Goal: Browse casually: Explore the website without a specific task or goal

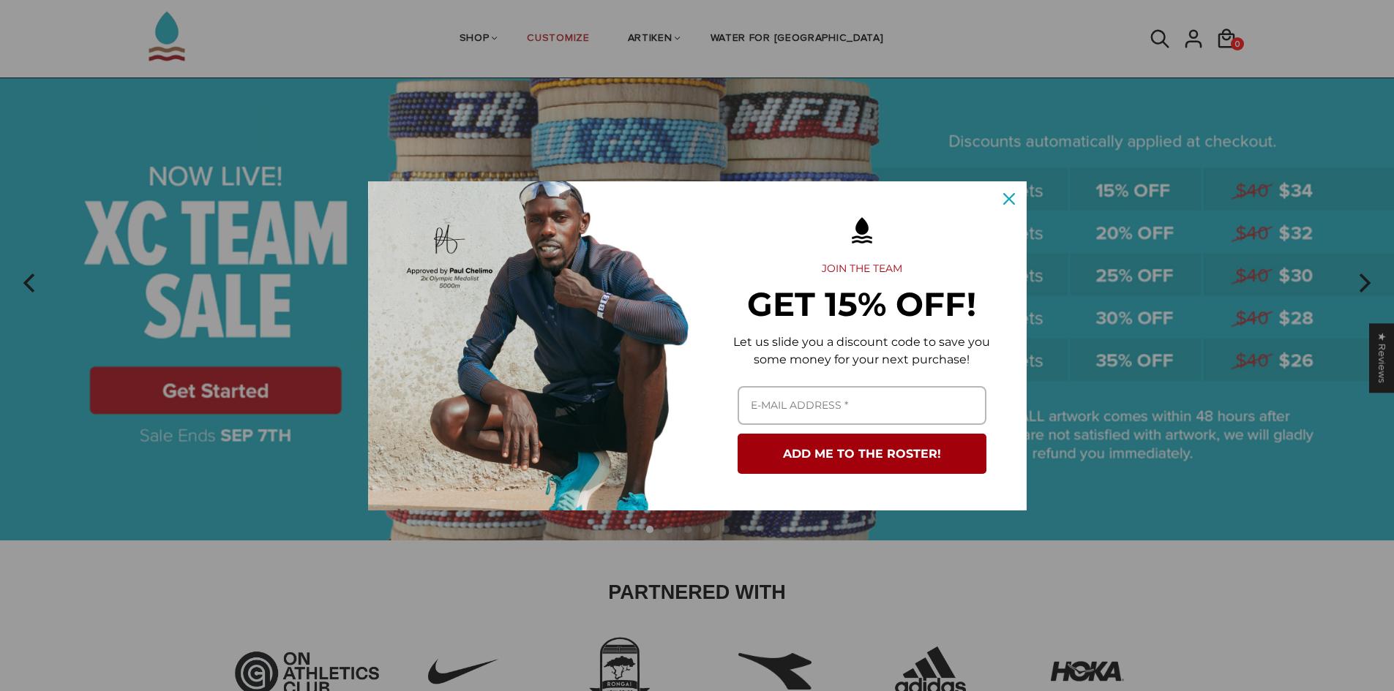
scroll to position [99, 0]
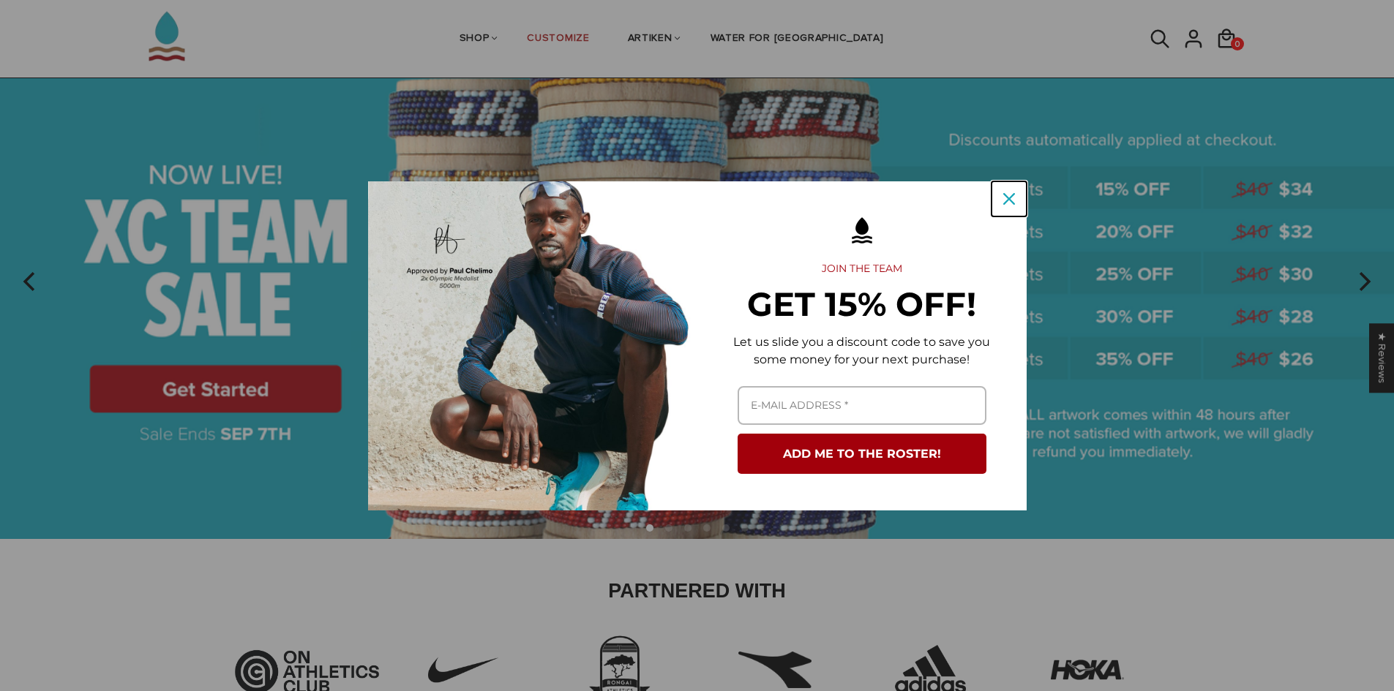
click at [999, 200] on div "Close" at bounding box center [1008, 198] width 23 height 23
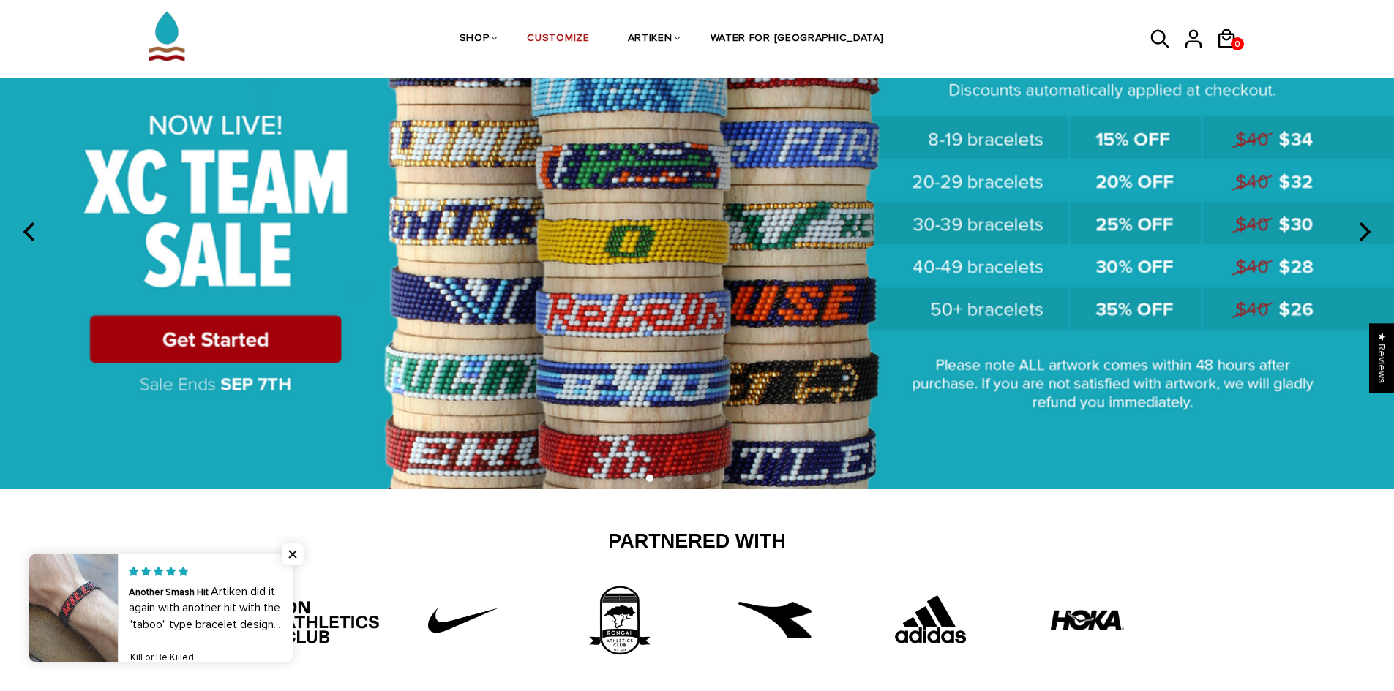
scroll to position [0, 0]
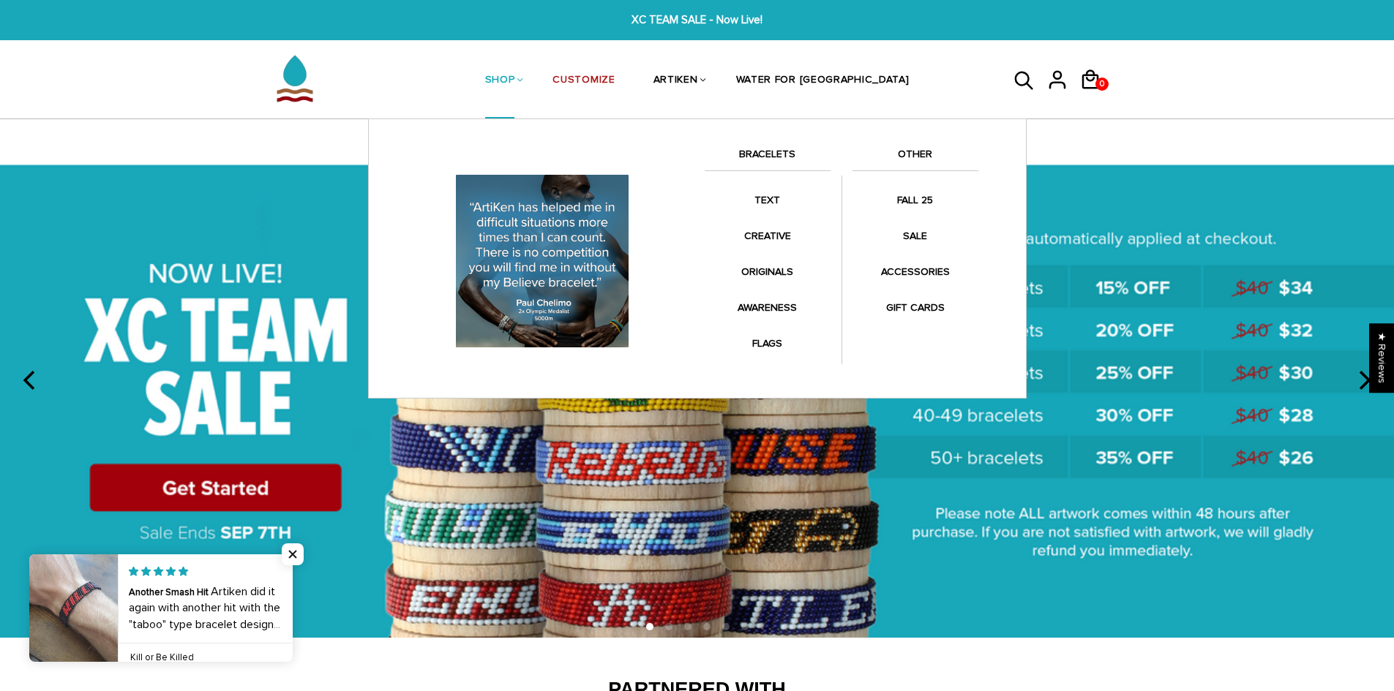
click at [515, 75] on link "SHOP" at bounding box center [500, 81] width 30 height 78
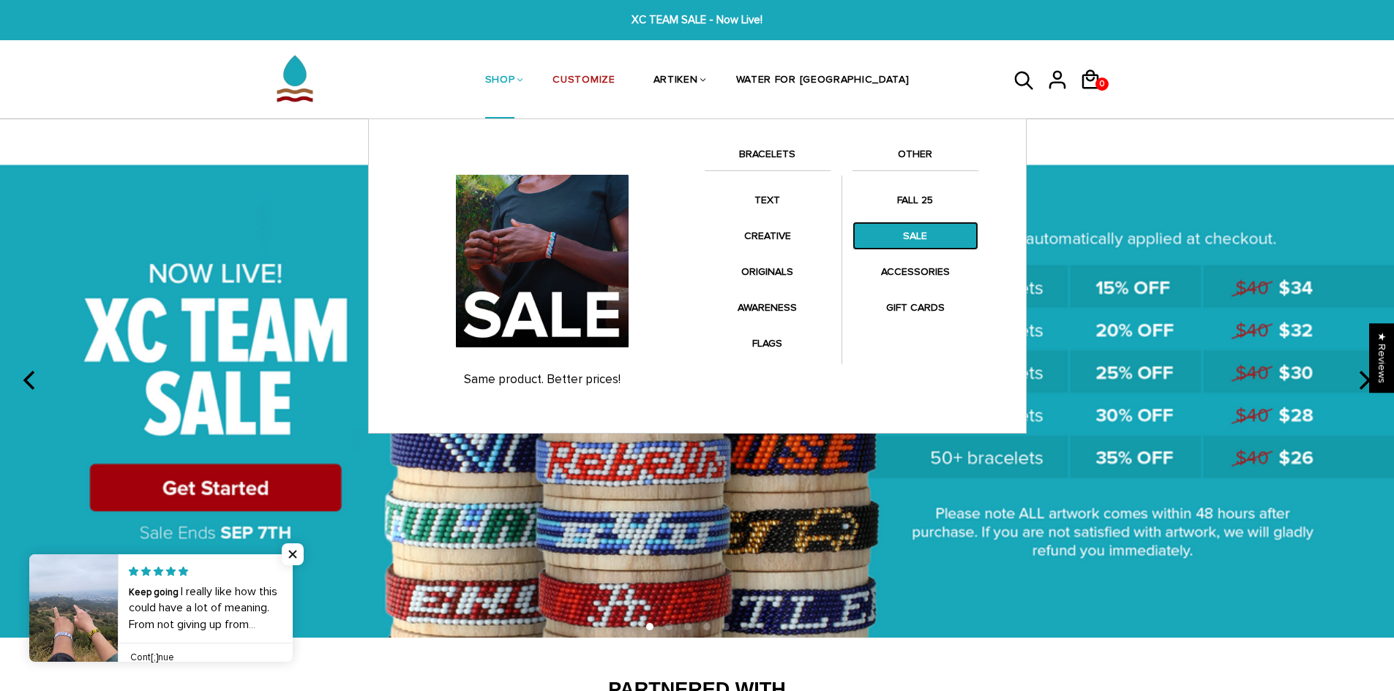
click at [914, 233] on link "SALE" at bounding box center [915, 236] width 126 height 29
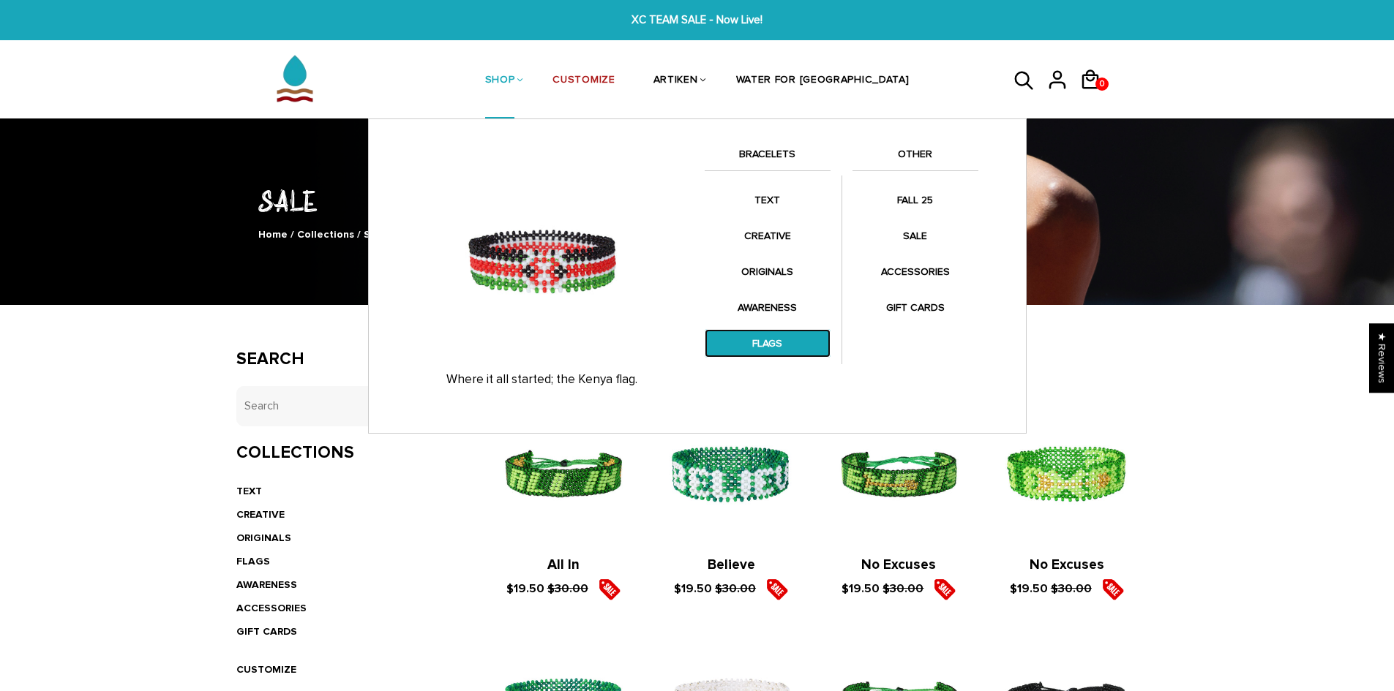
click at [773, 345] on link "FLAGS" at bounding box center [767, 343] width 126 height 29
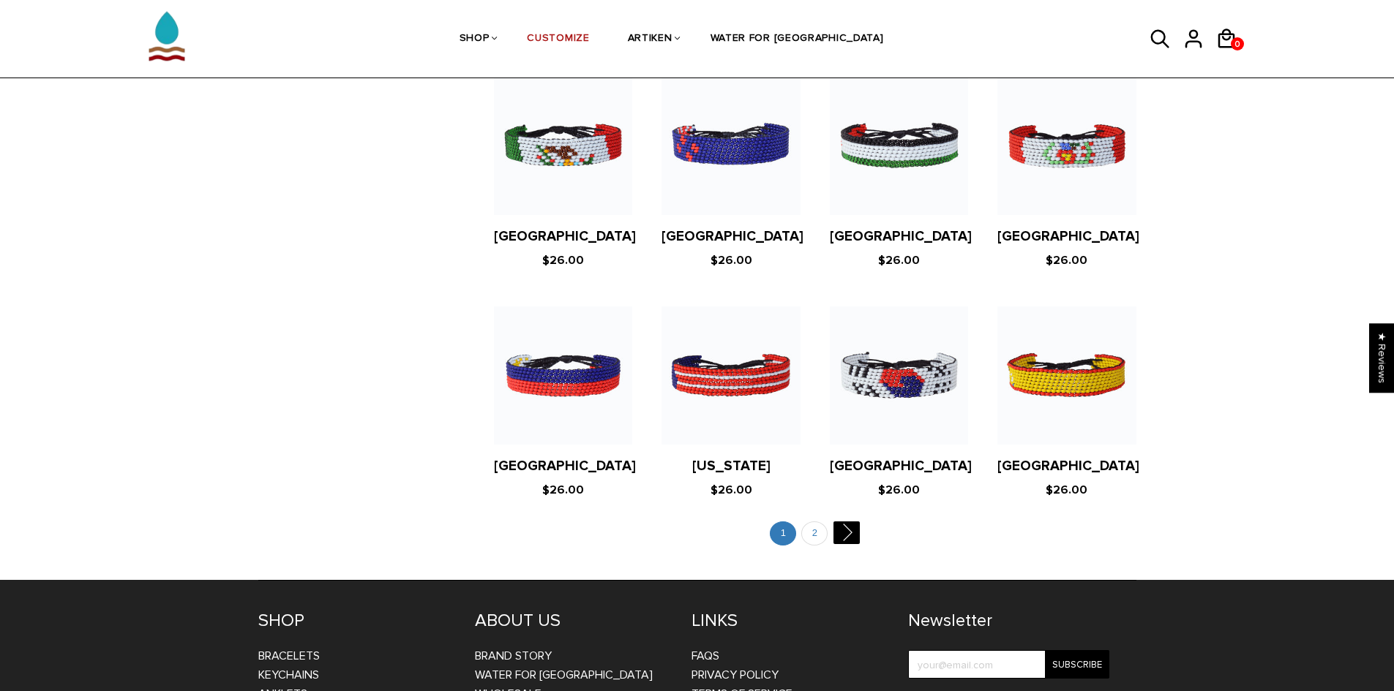
scroll to position [2679, 0]
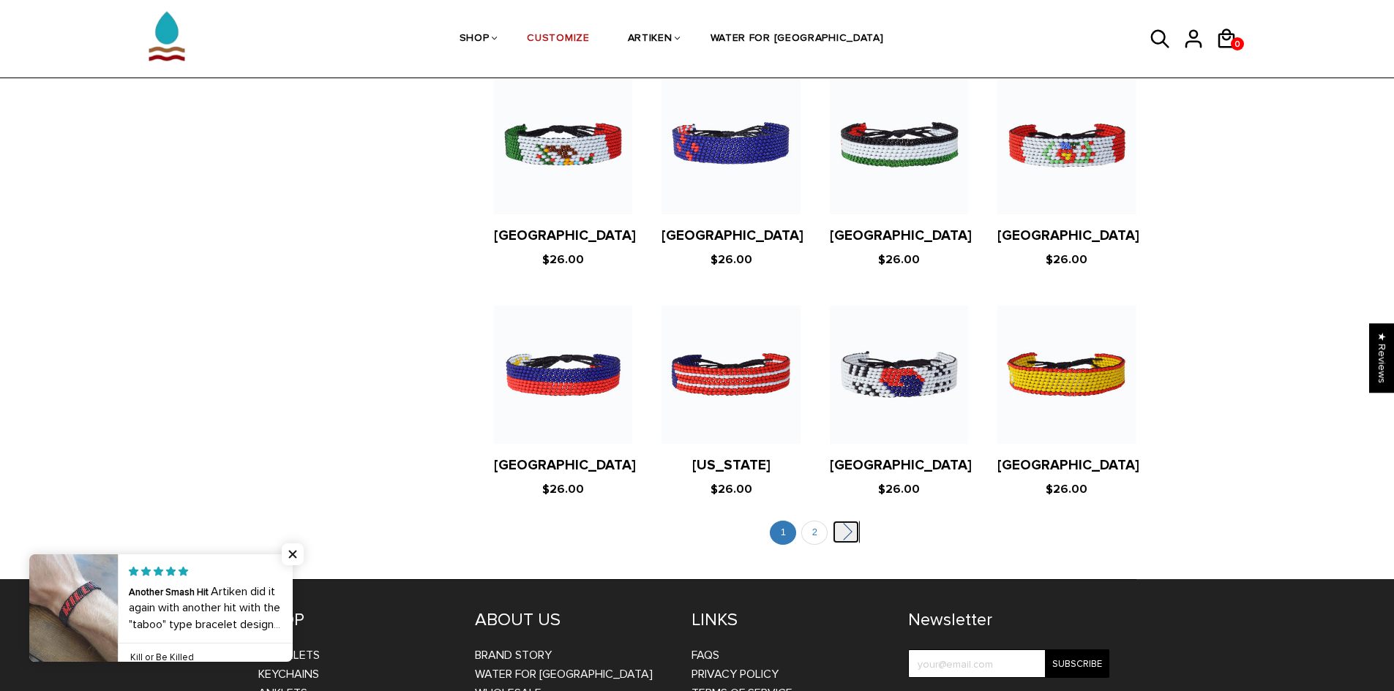
click at [838, 521] on link "" at bounding box center [845, 532] width 26 height 23
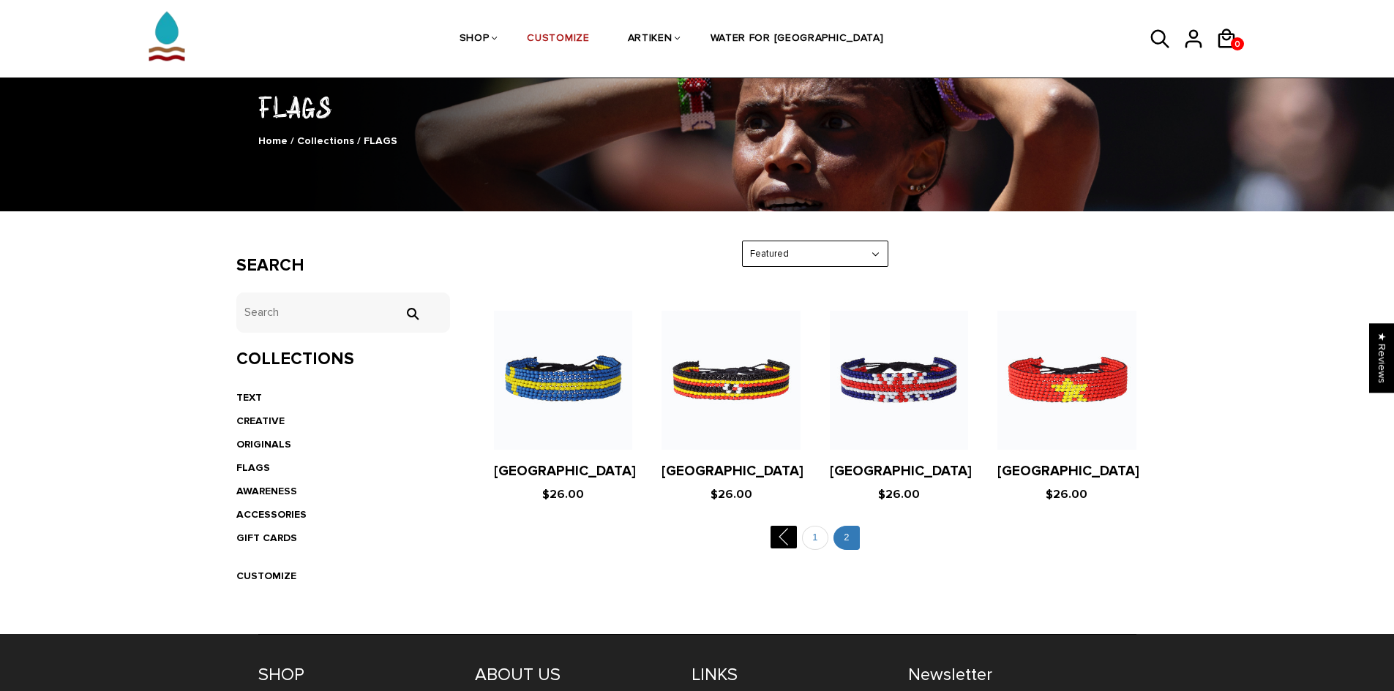
scroll to position [94, 0]
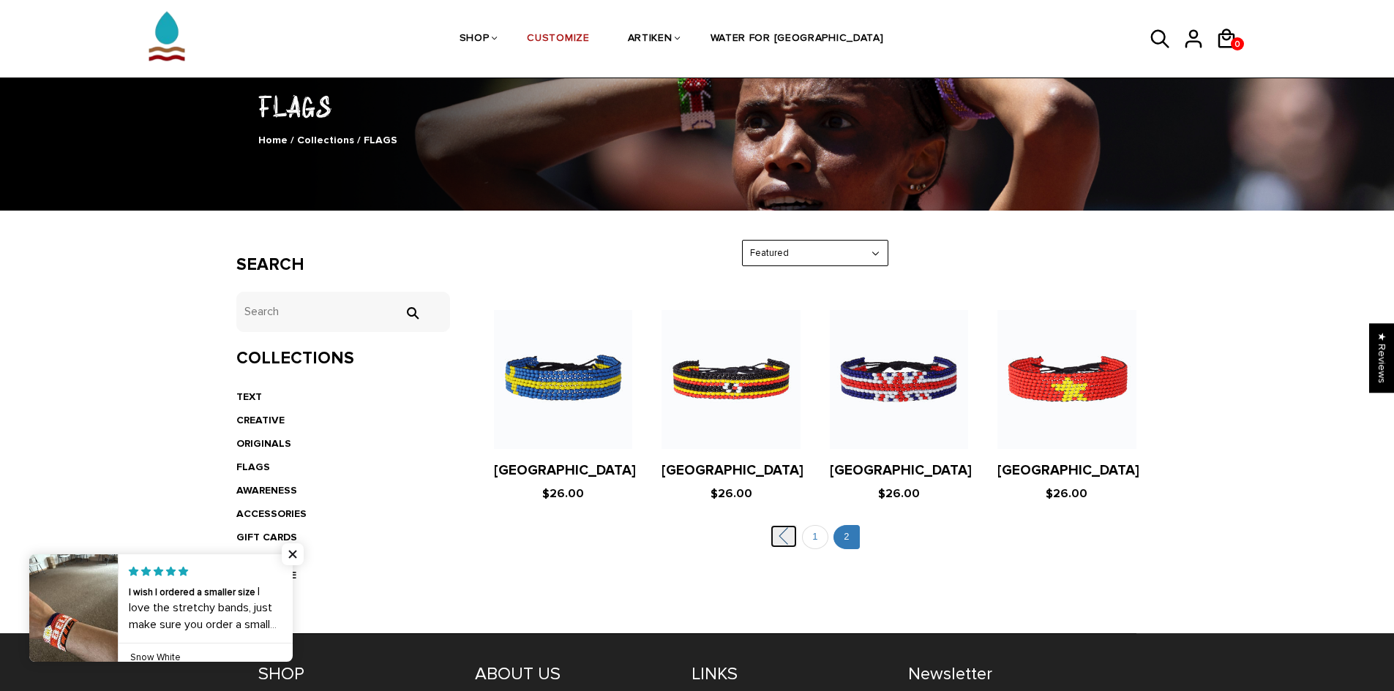
click at [796, 541] on link "" at bounding box center [783, 536] width 26 height 23
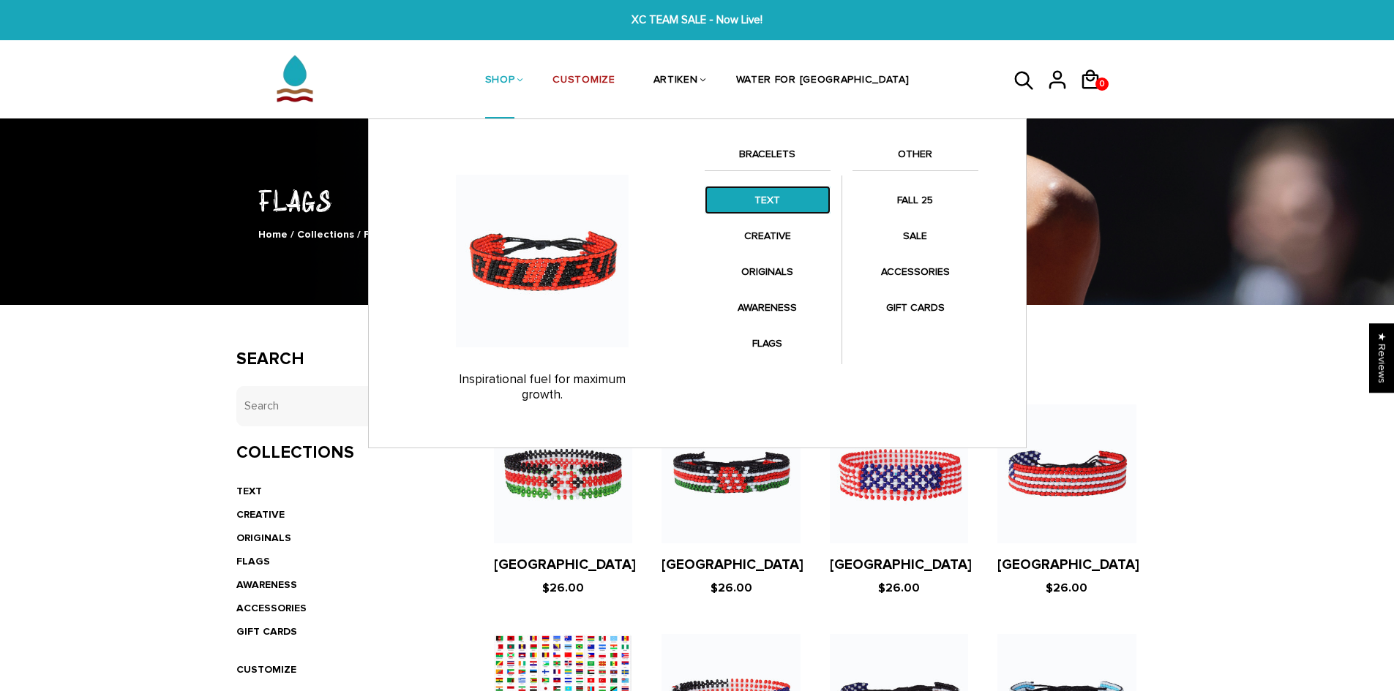
click at [764, 206] on link "TEXT" at bounding box center [767, 200] width 126 height 29
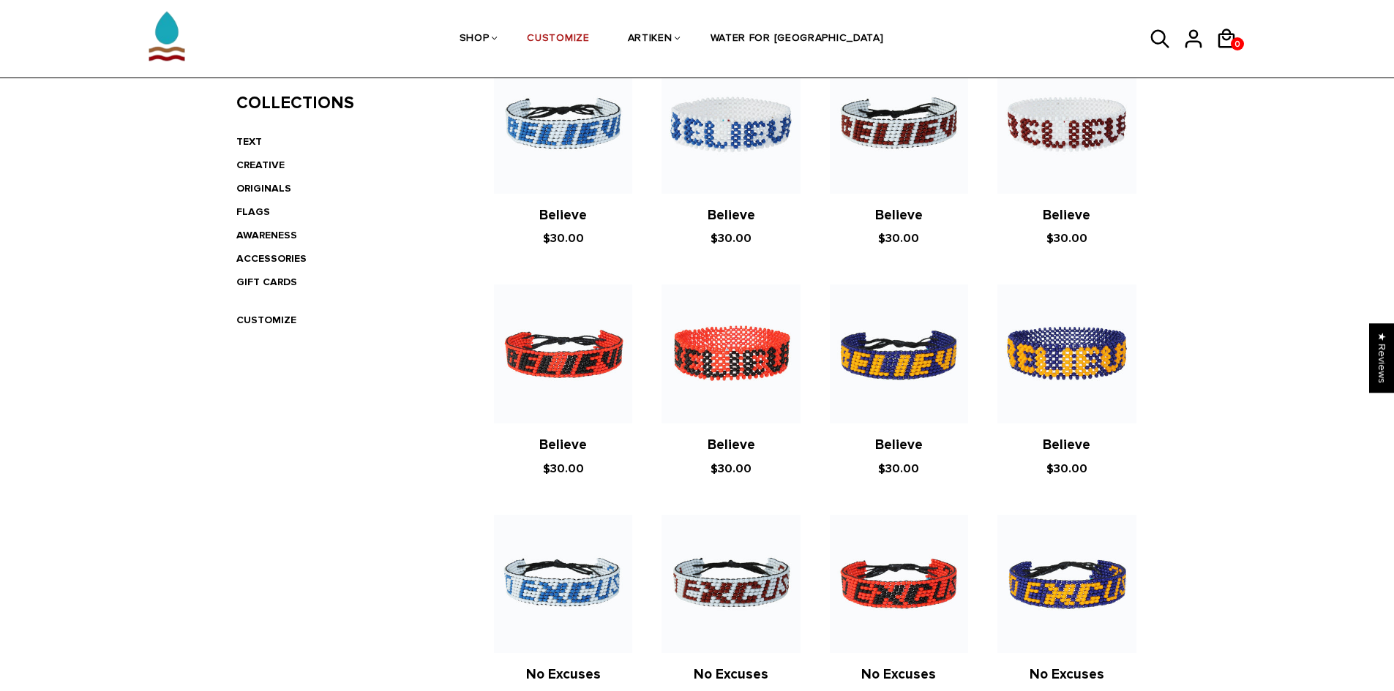
scroll to position [29, 0]
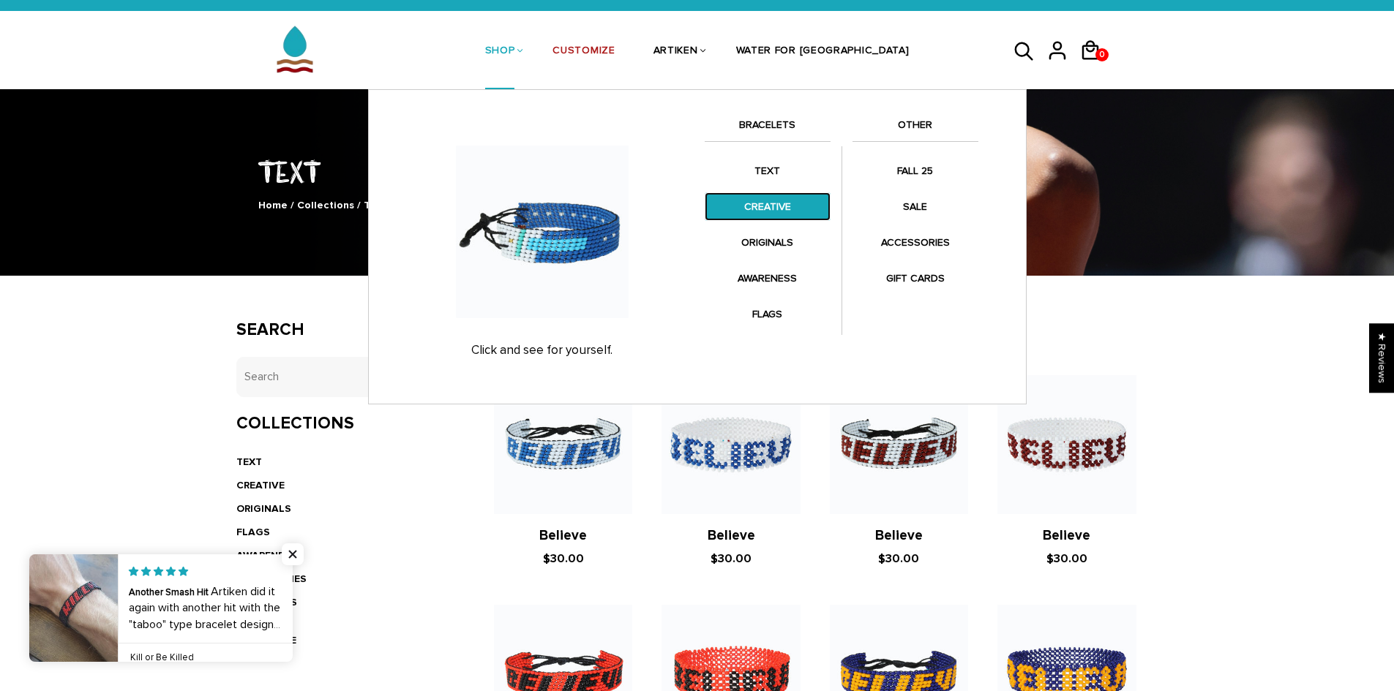
click at [754, 201] on link "CREATIVE" at bounding box center [767, 206] width 126 height 29
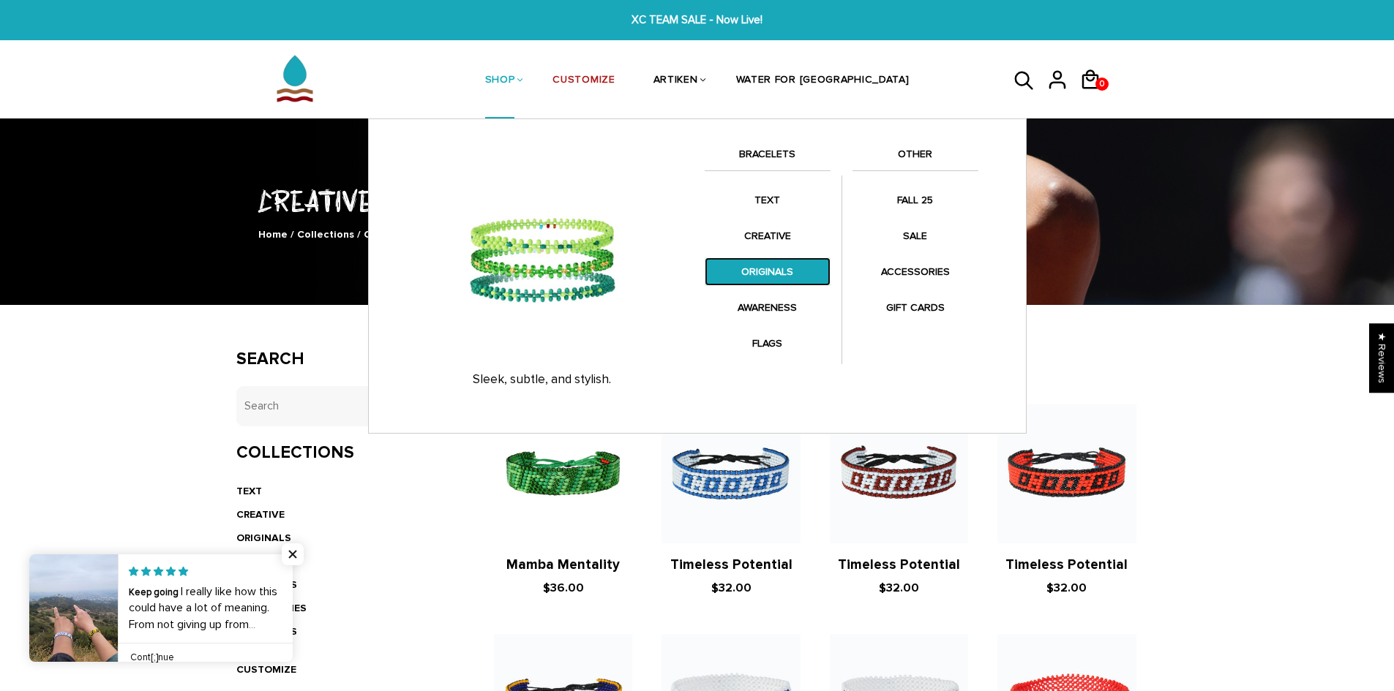
click at [740, 271] on link "ORIGINALS" at bounding box center [767, 271] width 126 height 29
